Goal: Navigation & Orientation: Find specific page/section

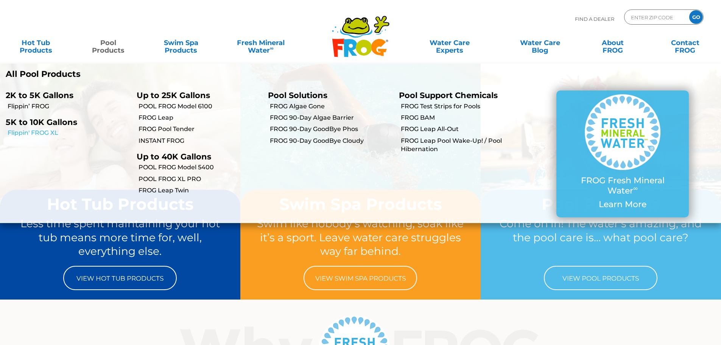
click at [34, 134] on link "Flippin' FROG XL" at bounding box center [69, 133] width 123 height 8
click at [37, 94] on p "2K to 5K Gallons" at bounding box center [66, 94] width 120 height 9
click at [34, 103] on link "Flippin’ FROG" at bounding box center [69, 106] width 123 height 8
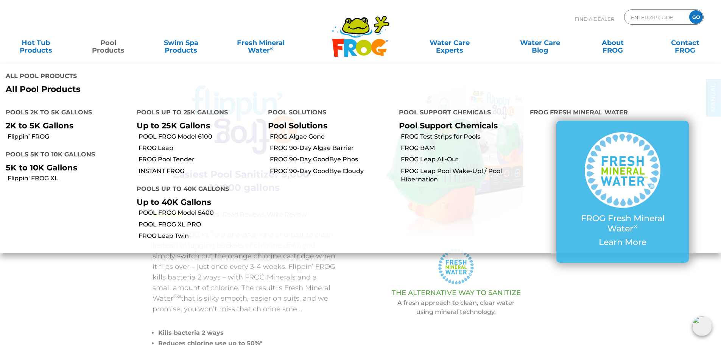
click at [28, 125] on p "2K to 5K Gallons" at bounding box center [66, 125] width 120 height 9
